Goal: Task Accomplishment & Management: Manage account settings

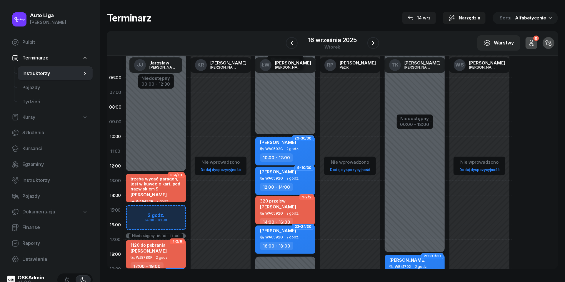
scroll to position [61, 0]
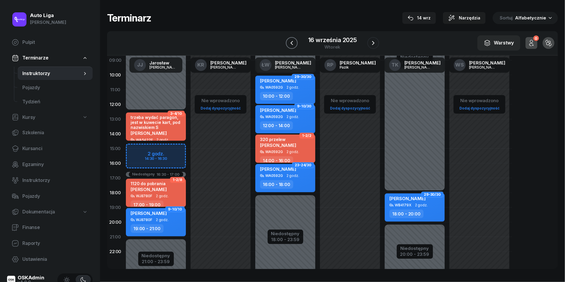
click at [289, 45] on icon "button" at bounding box center [291, 42] width 7 height 7
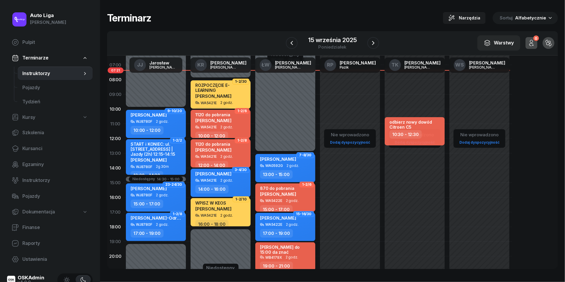
scroll to position [27, 0]
click at [293, 43] on icon "button" at bounding box center [291, 42] width 7 height 7
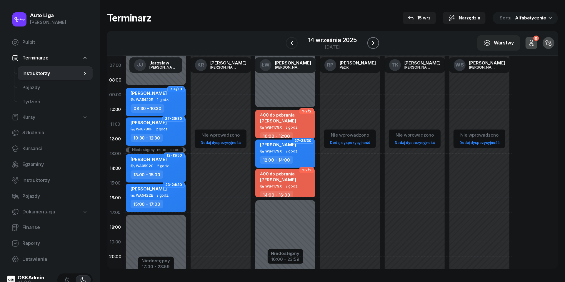
click at [372, 43] on icon "button" at bounding box center [372, 42] width 7 height 7
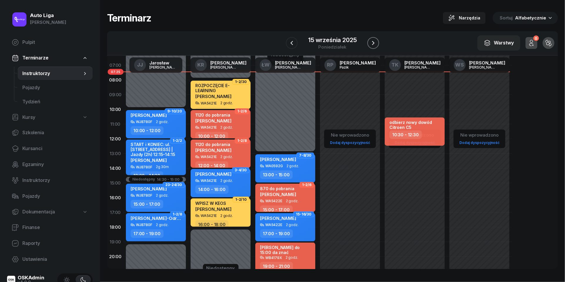
click at [372, 43] on icon "button" at bounding box center [372, 42] width 7 height 7
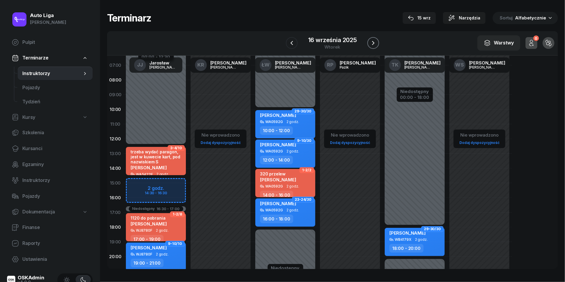
click at [372, 43] on icon "button" at bounding box center [372, 42] width 7 height 7
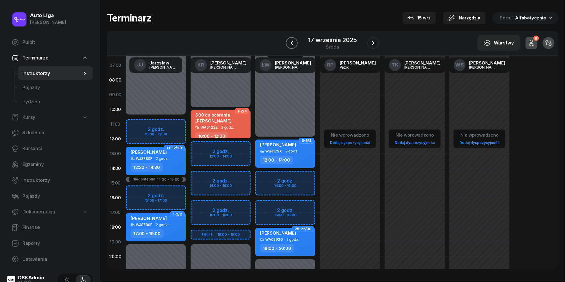
click at [292, 44] on icon "button" at bounding box center [291, 42] width 7 height 7
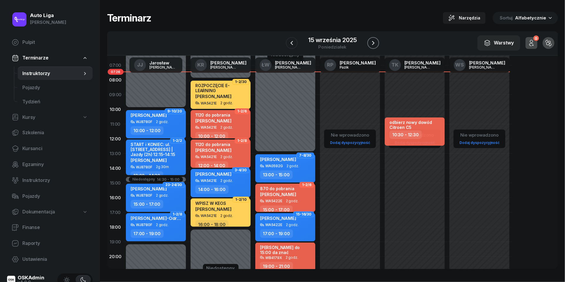
click at [372, 44] on icon "button" at bounding box center [372, 42] width 7 height 7
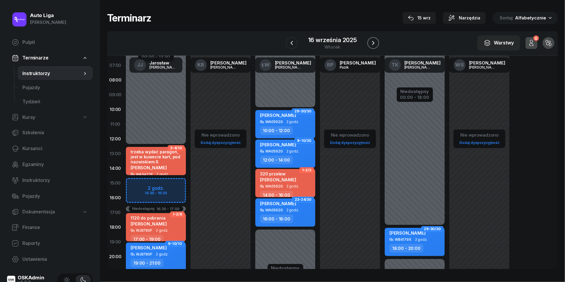
click at [372, 44] on icon "button" at bounding box center [372, 42] width 7 height 7
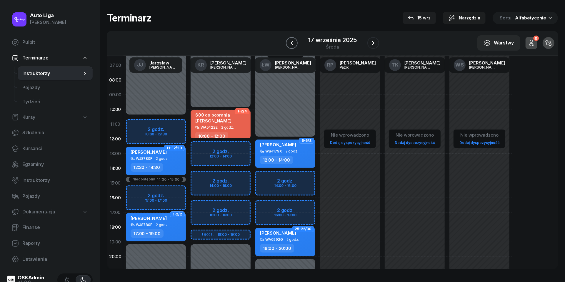
click at [289, 44] on icon "button" at bounding box center [291, 42] width 7 height 7
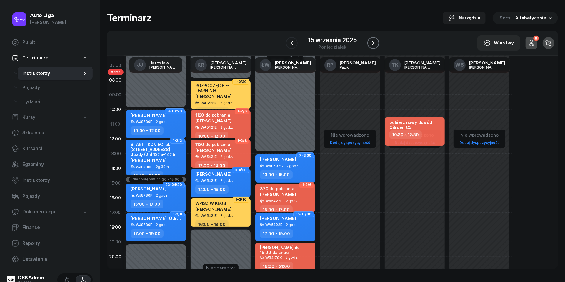
click at [374, 42] on icon "button" at bounding box center [372, 42] width 7 height 7
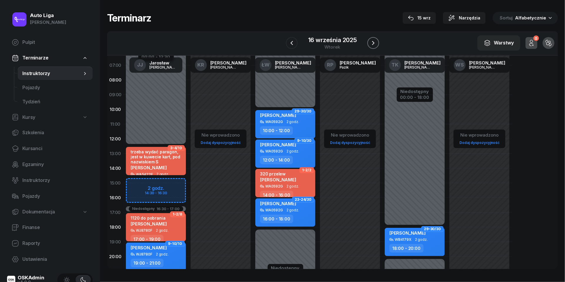
click at [374, 42] on icon "button" at bounding box center [372, 42] width 7 height 7
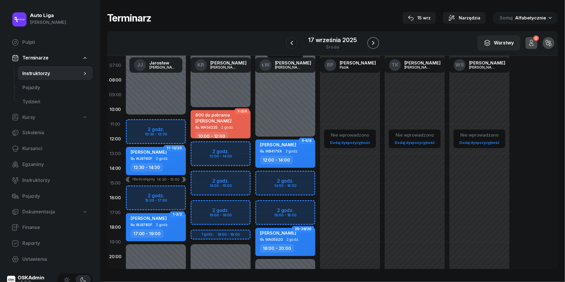
click at [372, 44] on icon "button" at bounding box center [372, 42] width 7 height 7
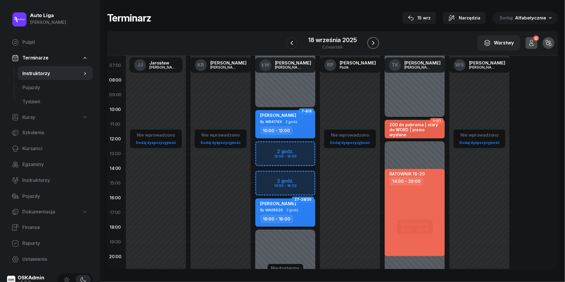
click at [372, 44] on icon "button" at bounding box center [372, 42] width 7 height 7
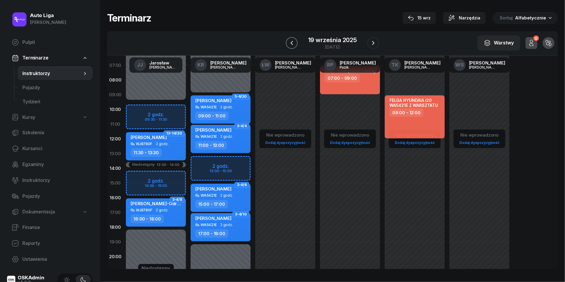
click at [294, 42] on icon "button" at bounding box center [291, 42] width 7 height 7
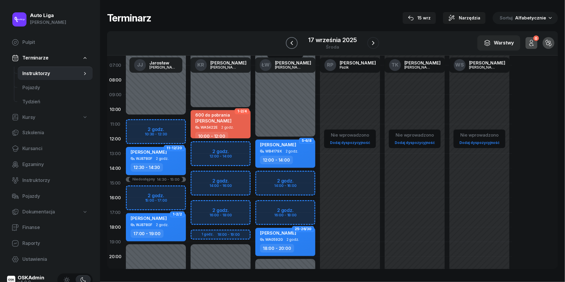
click at [294, 42] on icon "button" at bounding box center [291, 42] width 7 height 7
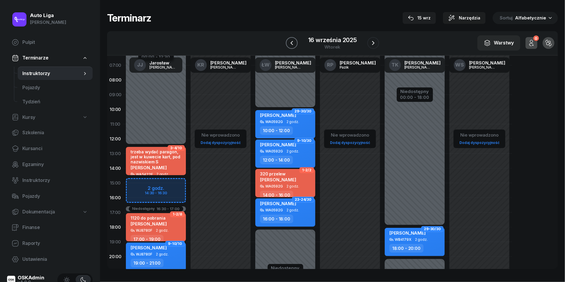
click at [294, 42] on icon "button" at bounding box center [291, 42] width 7 height 7
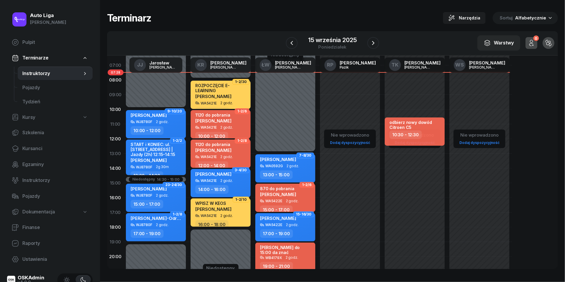
click at [379, 39] on div "W Wybierz [PERSON_NAME] KR [PERSON_NAME] ŁW [PERSON_NAME] RP [PERSON_NAME] TK […" at bounding box center [332, 43] width 451 height 24
click at [373, 41] on icon "button" at bounding box center [372, 42] width 7 height 7
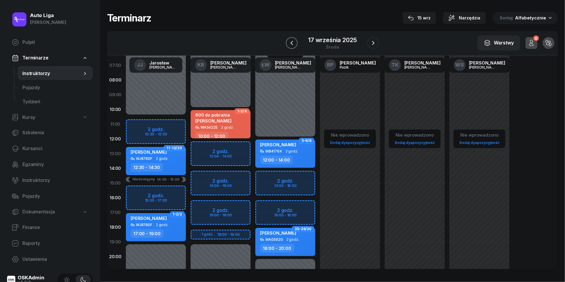
click at [293, 44] on icon "button" at bounding box center [291, 42] width 7 height 7
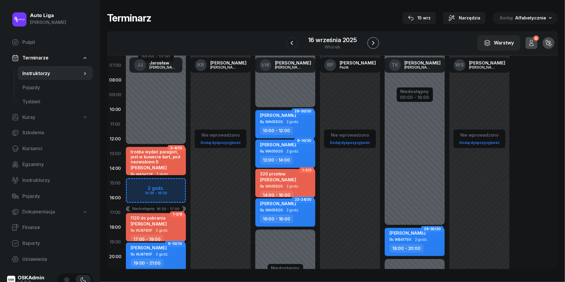
click at [375, 43] on icon "button" at bounding box center [372, 42] width 7 height 7
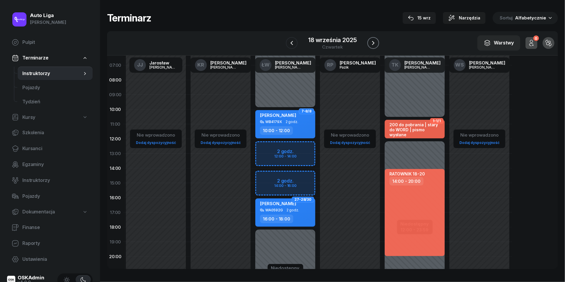
click at [375, 43] on icon "button" at bounding box center [372, 42] width 7 height 7
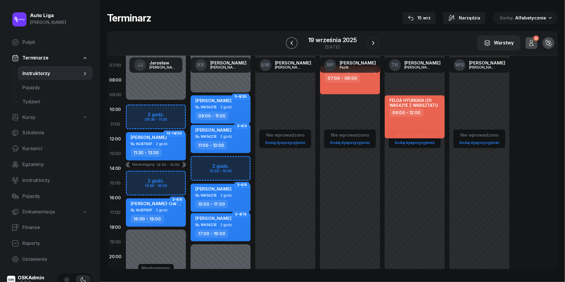
click at [292, 42] on icon "button" at bounding box center [291, 43] width 2 height 4
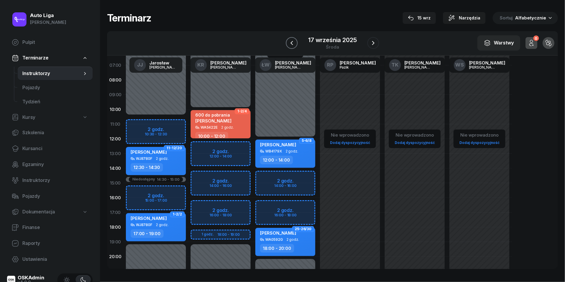
click at [292, 42] on icon "button" at bounding box center [291, 43] width 2 height 4
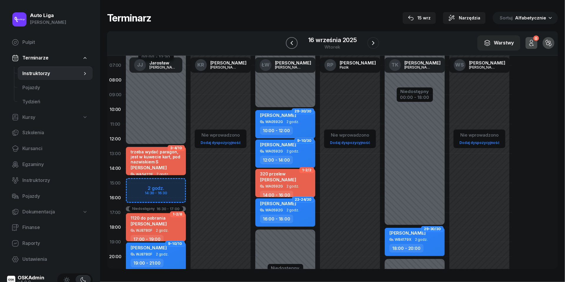
click at [292, 42] on icon "button" at bounding box center [291, 43] width 2 height 4
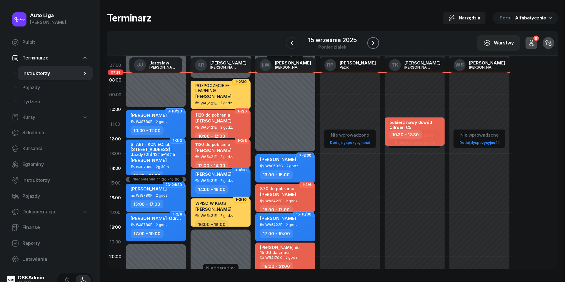
click at [374, 45] on icon "button" at bounding box center [372, 42] width 7 height 7
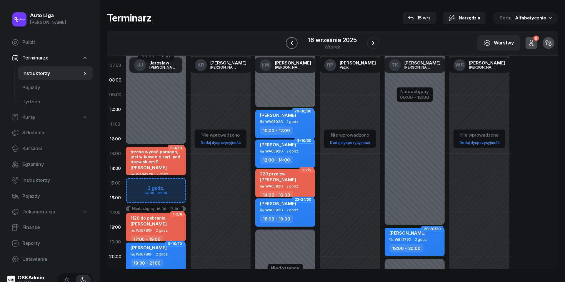
click at [291, 44] on icon "button" at bounding box center [291, 42] width 7 height 7
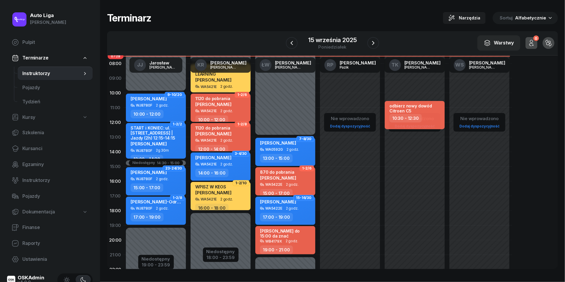
scroll to position [44, 0]
click at [374, 46] on icon "button" at bounding box center [372, 42] width 7 height 7
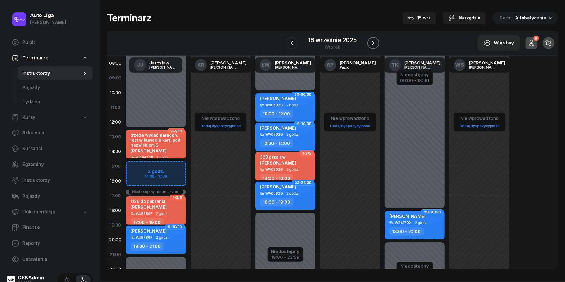
click at [374, 46] on icon "button" at bounding box center [372, 42] width 7 height 7
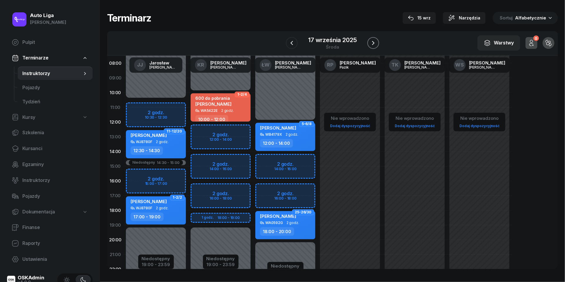
click at [374, 46] on icon "button" at bounding box center [372, 42] width 7 height 7
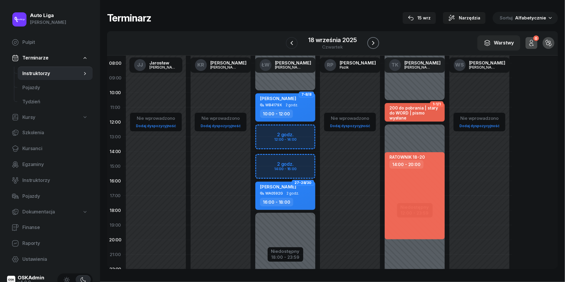
click at [374, 46] on icon "button" at bounding box center [372, 42] width 7 height 7
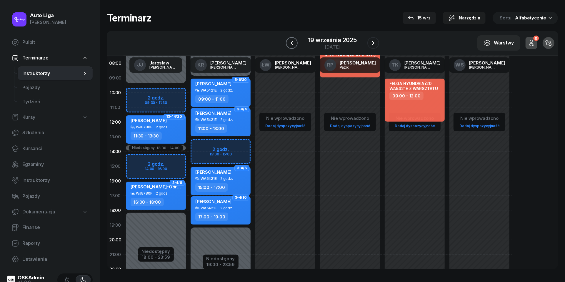
click at [290, 47] on button "button" at bounding box center [292, 43] width 12 height 12
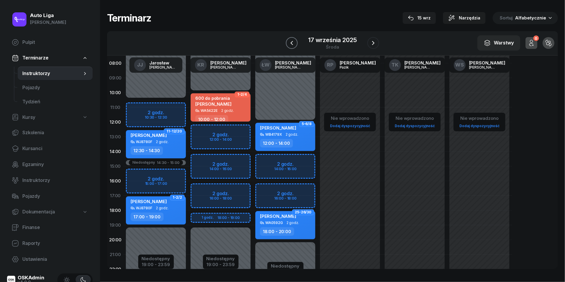
click at [290, 47] on button "button" at bounding box center [292, 43] width 12 height 12
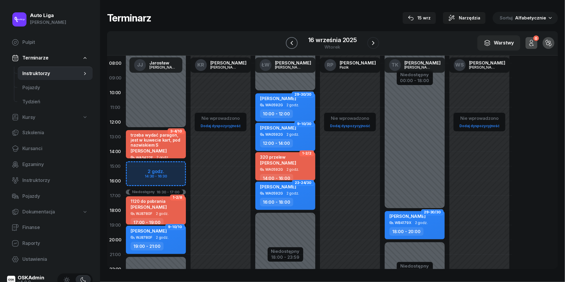
click at [290, 46] on button "button" at bounding box center [292, 43] width 12 height 12
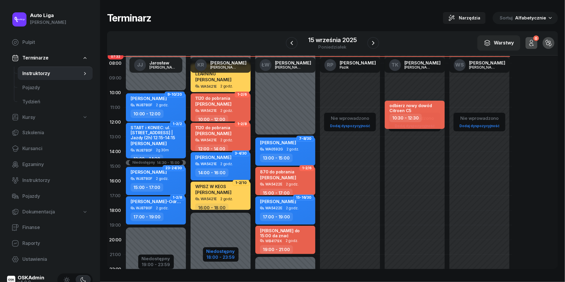
click at [229, 255] on div "18:00 - 23:59" at bounding box center [220, 256] width 29 height 6
select select "08"
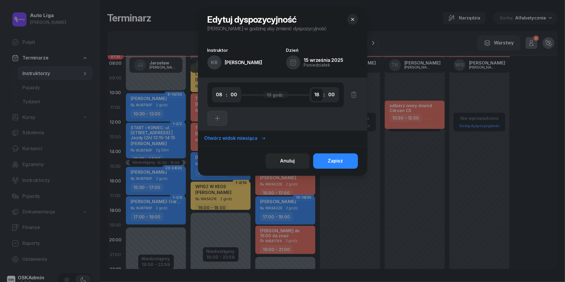
select select "19"
click at [337, 162] on div "Zapisz" at bounding box center [335, 161] width 15 height 8
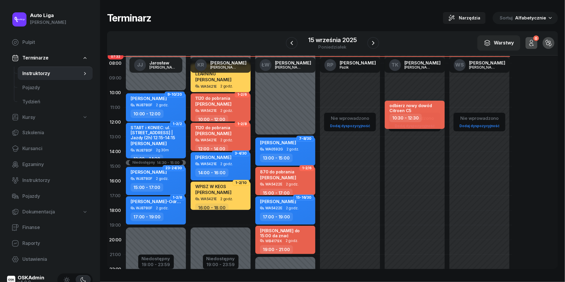
click at [220, 82] on div "ROZPOCZĘCIE E-LEARNING [PERSON_NAME]" at bounding box center [221, 75] width 52 height 18
select select "08"
select select "10"
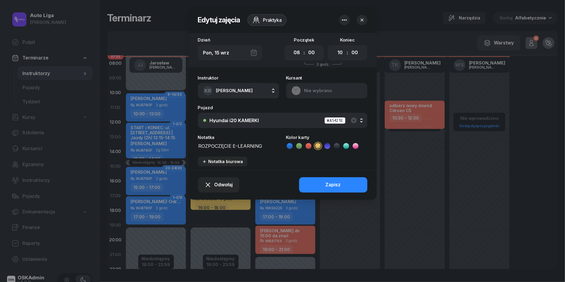
scroll to position [44, 0]
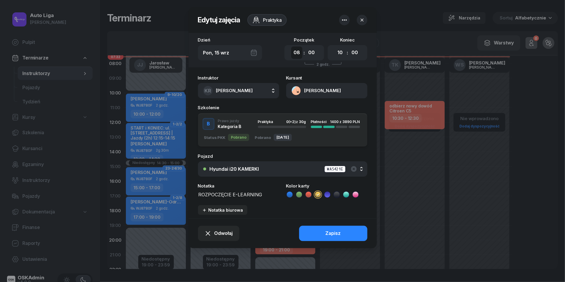
select select "18"
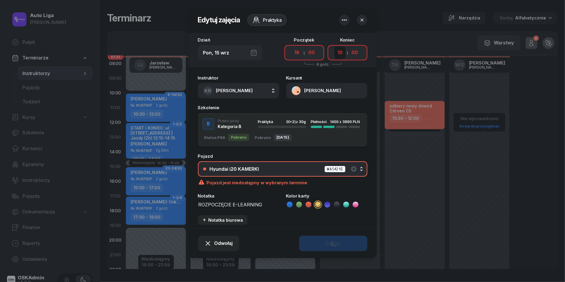
select select "19"
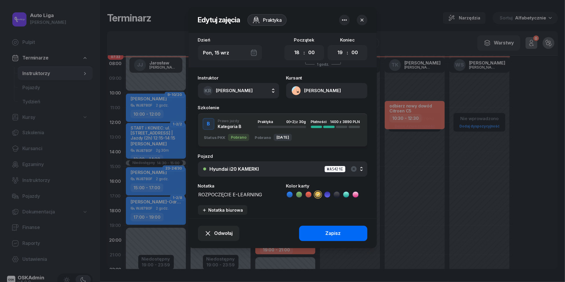
click at [344, 229] on button "Zapisz" at bounding box center [333, 232] width 68 height 15
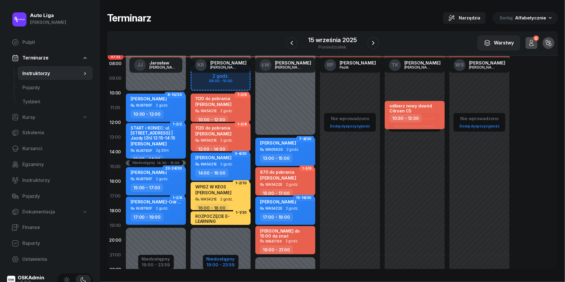
click at [226, 259] on div "Niedostępny" at bounding box center [220, 258] width 29 height 4
select select "08"
select select "19"
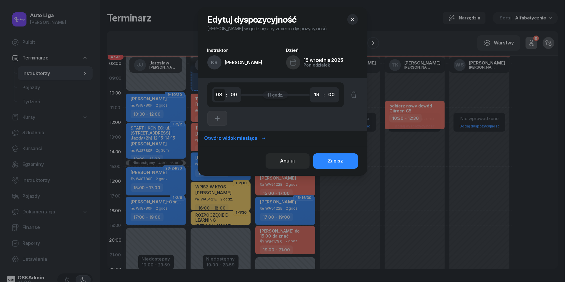
select select "10"
click at [335, 161] on div "Zapisz" at bounding box center [335, 161] width 15 height 8
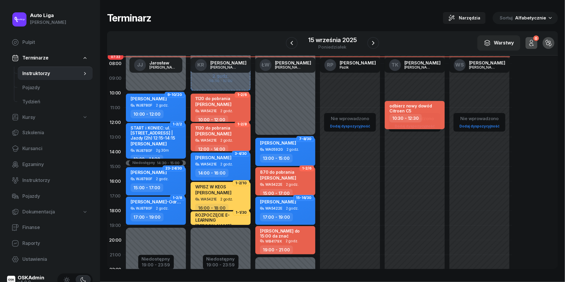
click at [409, 182] on div "Nie wprowadzono Dodaj dyspozycyjność odbierz nowy dowód Citroen C5 10:30 - 12:30" at bounding box center [414, 166] width 65 height 279
select select "16"
select select "18"
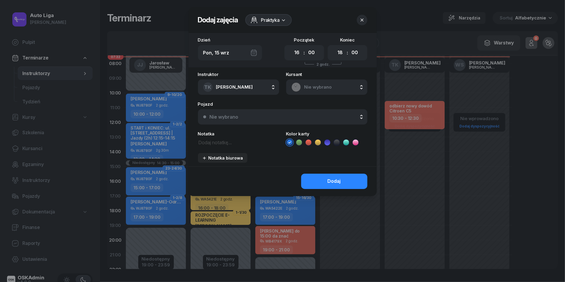
click at [363, 19] on icon "button" at bounding box center [362, 20] width 6 height 6
